Goal: Find contact information: Find contact information

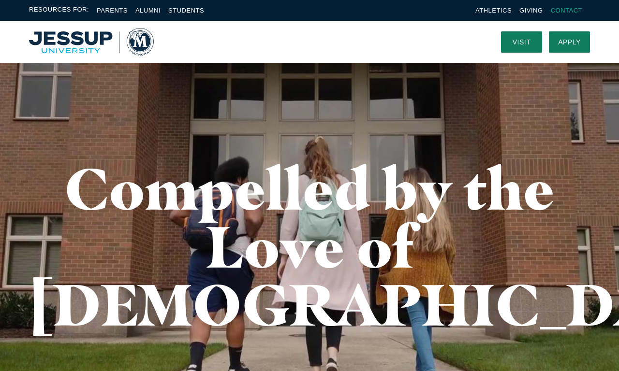
click at [566, 10] on link "Contact" at bounding box center [566, 10] width 31 height 7
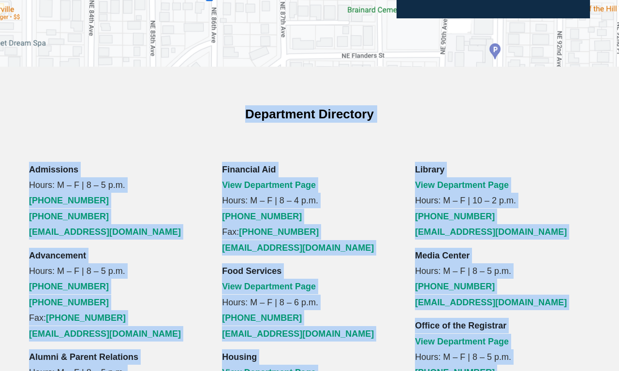
scroll to position [650, 0]
